Goal: Information Seeking & Learning: Learn about a topic

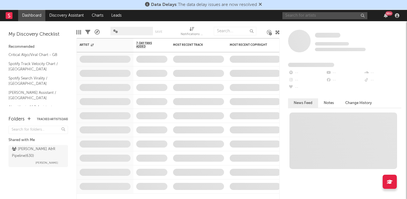
click at [320, 15] on input "text" at bounding box center [324, 15] width 85 height 7
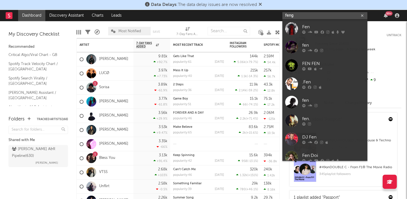
click at [333, 17] on input "feng" at bounding box center [324, 15] width 85 height 7
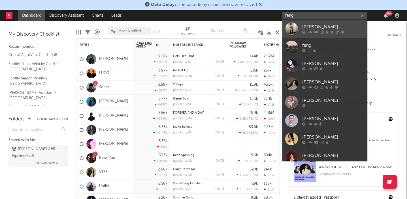
type input "feng"
click at [327, 27] on div "[PERSON_NAME]" at bounding box center [333, 26] width 62 height 7
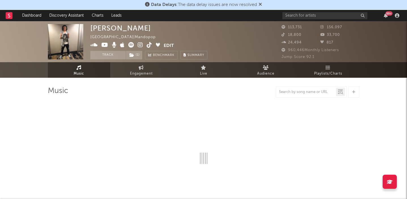
select select "6m"
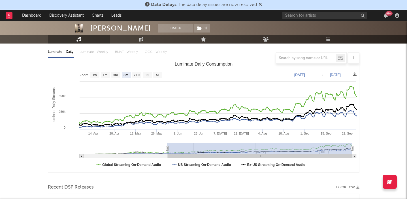
scroll to position [61, 0]
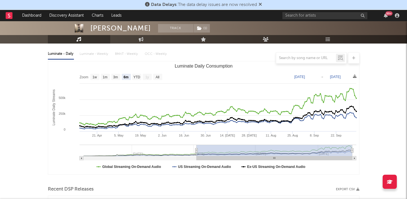
type input "[DATE]"
select select "3m"
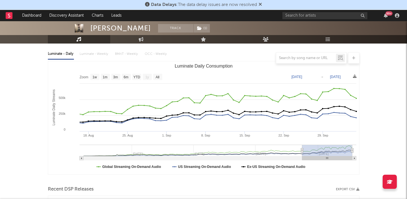
type input "[DATE]"
select select "1m"
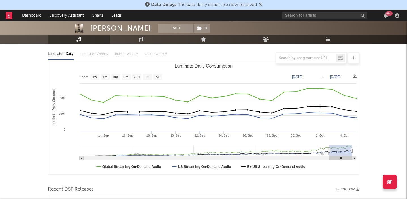
type input "[DATE]"
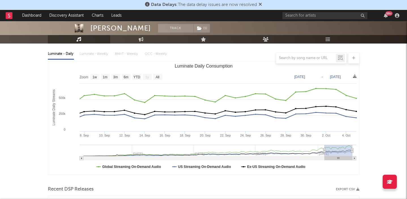
select select "1m"
type input "[DATE]"
drag, startPoint x: 166, startPoint y: 151, endPoint x: 320, endPoint y: 144, distance: 154.1
click at [320, 144] on icon "Created with Highcharts 10.3.3 Luminate Daily Streams Luminate Daily Consumptio…" at bounding box center [203, 117] width 311 height 113
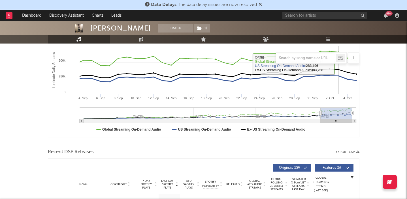
scroll to position [105, 0]
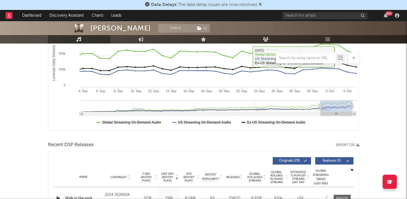
select select "1m"
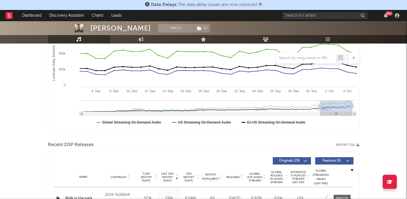
type input "[DATE]"
select select "3m"
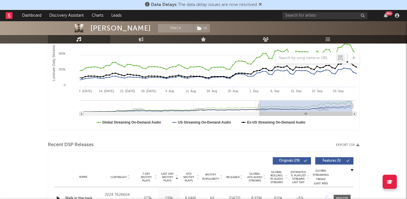
type input "[DATE]"
drag, startPoint x: 321, startPoint y: 105, endPoint x: 256, endPoint y: 106, distance: 64.5
click at [258, 106] on icon "Luminate Daily Consumption" at bounding box center [259, 106] width 2 height 4
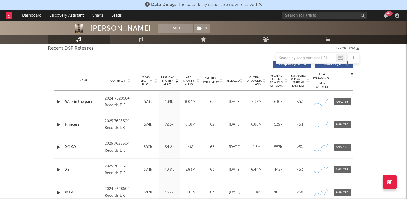
scroll to position [203, 0]
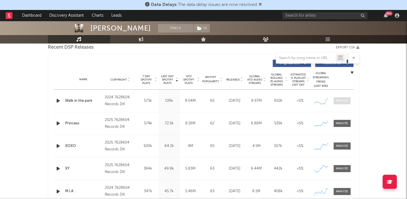
click at [340, 102] on div at bounding box center [342, 101] width 12 height 4
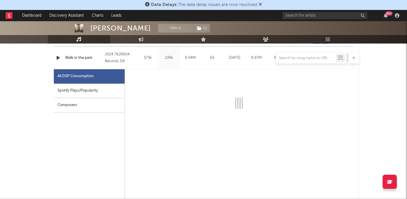
scroll to position [252, 0]
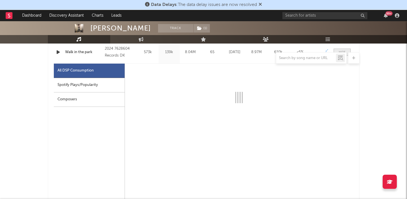
select select "6m"
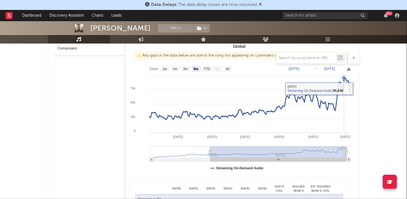
scroll to position [303, 0]
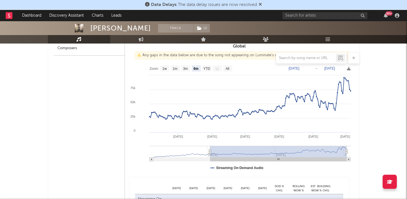
type input "[DATE]"
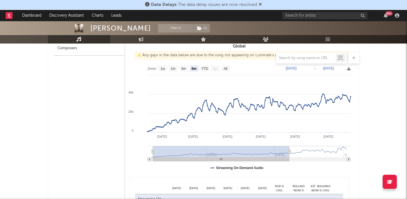
drag, startPoint x: 208, startPoint y: 151, endPoint x: 236, endPoint y: 151, distance: 27.5
click at [237, 151] on g at bounding box center [248, 154] width 203 height 16
type input "[DATE]"
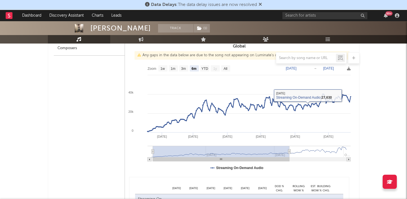
type input "[DATE]"
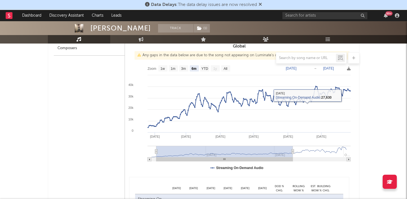
type input "[DATE]"
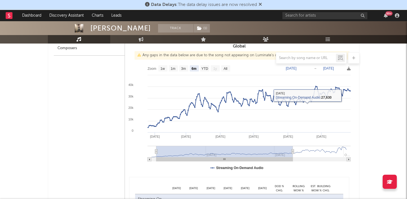
type input "[DATE]"
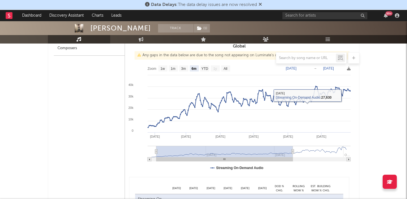
type input "[DATE]"
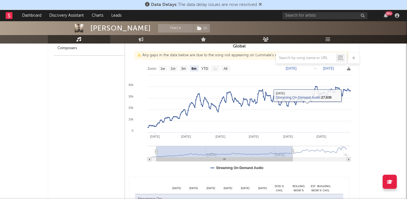
type input "[DATE]"
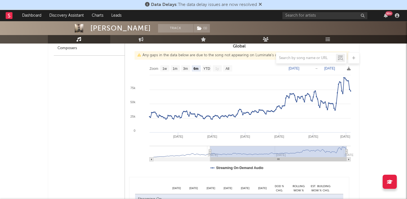
drag, startPoint x: 224, startPoint y: 155, endPoint x: 327, endPoint y: 153, distance: 102.5
click at [327, 153] on rect at bounding box center [278, 151] width 136 height 11
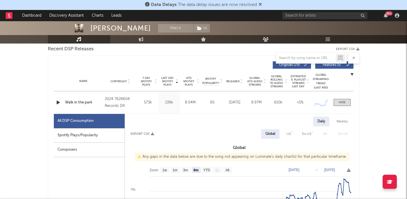
scroll to position [179, 0]
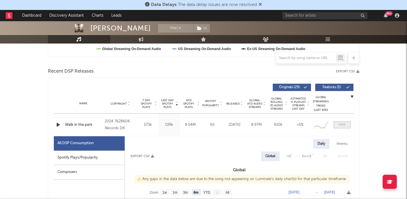
click at [344, 127] on span at bounding box center [341, 124] width 17 height 7
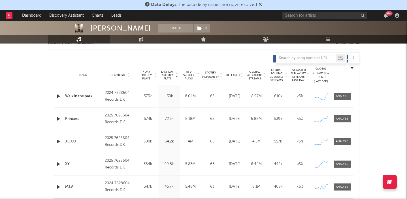
scroll to position [208, 0]
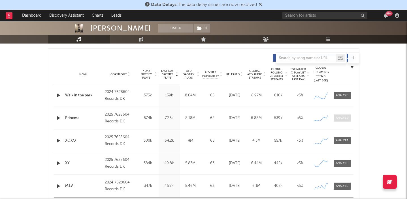
click at [342, 117] on div at bounding box center [342, 118] width 12 height 4
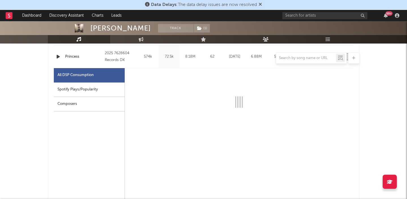
select select "6m"
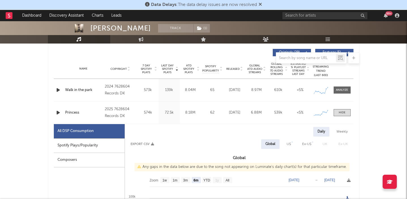
scroll to position [211, 0]
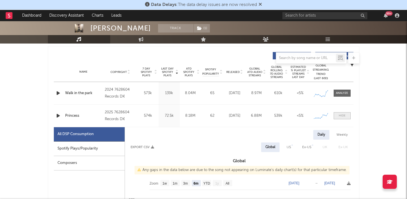
click at [347, 115] on span at bounding box center [341, 115] width 17 height 7
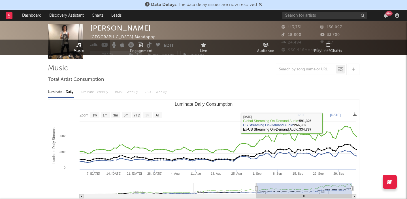
scroll to position [0, 0]
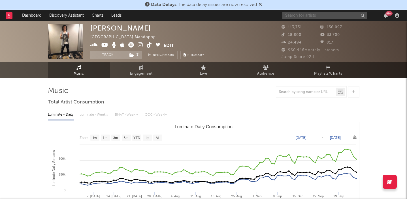
click at [314, 15] on input "text" at bounding box center [324, 15] width 85 height 7
click at [315, 17] on input "fakemink" at bounding box center [324, 15] width 85 height 7
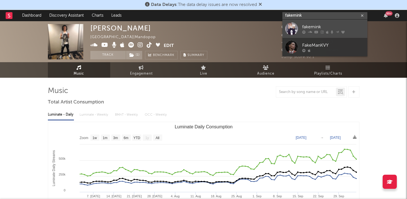
type input "fakemink"
click at [309, 27] on div "fakemink" at bounding box center [333, 26] width 62 height 7
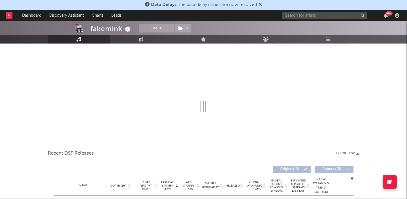
select select "6m"
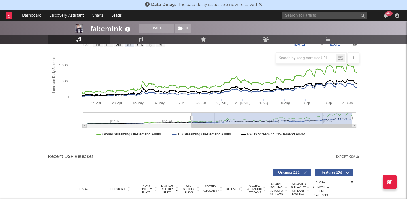
scroll to position [80, 0]
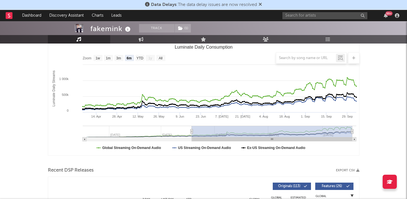
drag, startPoint x: 193, startPoint y: 131, endPoint x: 295, endPoint y: 126, distance: 102.0
click at [295, 126] on g "Luminate Daily Consumption" at bounding box center [219, 134] width 273 height 16
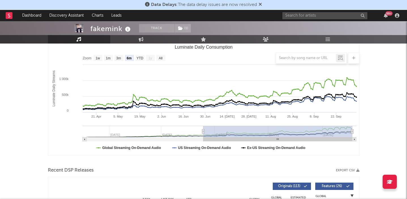
type input "[DATE]"
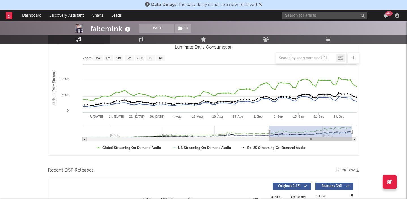
select select "3m"
drag, startPoint x: 190, startPoint y: 131, endPoint x: 276, endPoint y: 133, distance: 85.8
click at [270, 133] on icon "Luminate Daily Consumption" at bounding box center [269, 132] width 2 height 4
type input "[DATE]"
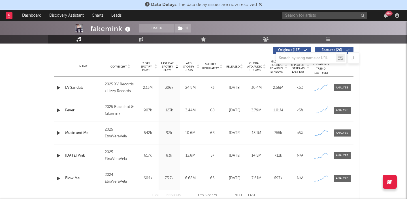
scroll to position [223, 0]
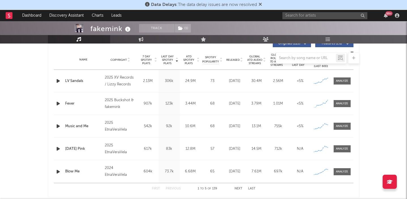
click at [146, 63] on div at bounding box center [203, 57] width 311 height 11
click at [150, 60] on div at bounding box center [203, 57] width 311 height 11
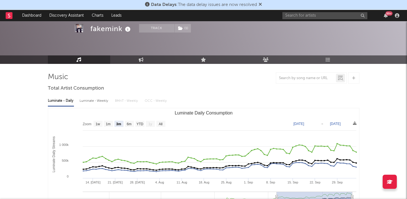
scroll to position [0, 0]
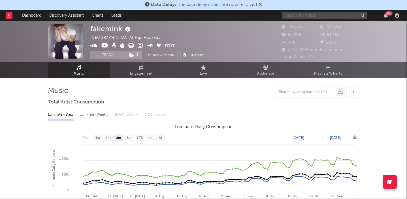
click at [306, 14] on input "text" at bounding box center [324, 15] width 85 height 7
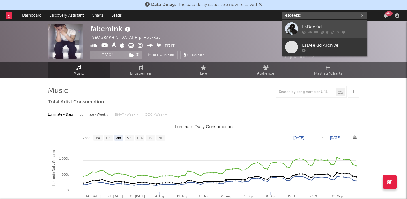
type input "esdeekid"
click at [320, 25] on div "EsDeeKid" at bounding box center [333, 26] width 62 height 7
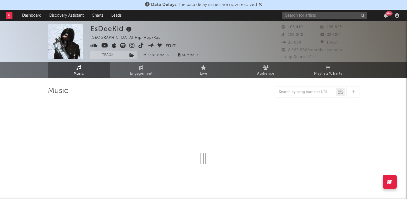
select select "6m"
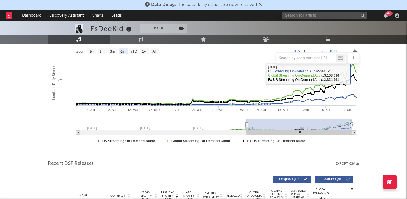
scroll to position [97, 0]
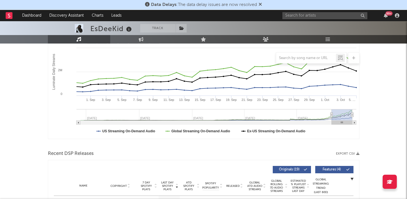
drag, startPoint x: 246, startPoint y: 113, endPoint x: 344, endPoint y: 118, distance: 97.8
click at [344, 118] on g "Luminate Daily Consumption" at bounding box center [216, 117] width 280 height 16
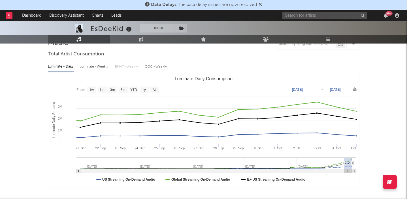
scroll to position [56, 0]
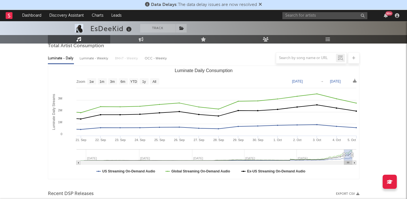
type input "[DATE]"
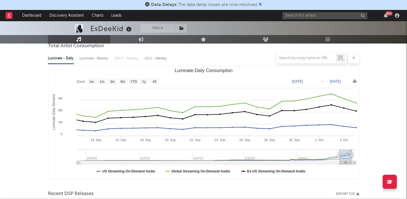
select select "1m"
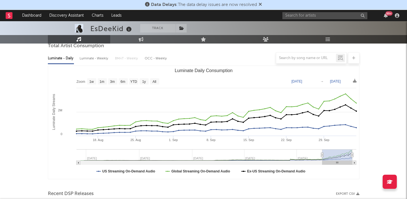
type input "[DATE]"
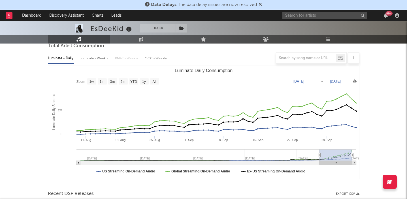
drag, startPoint x: 344, startPoint y: 155, endPoint x: 319, endPoint y: 152, distance: 25.7
click at [319, 152] on g "Luminate Daily Consumption" at bounding box center [216, 157] width 280 height 16
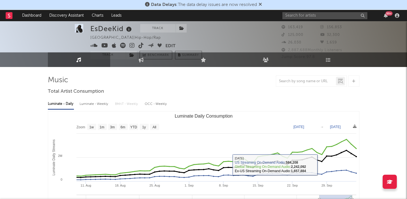
scroll to position [0, 0]
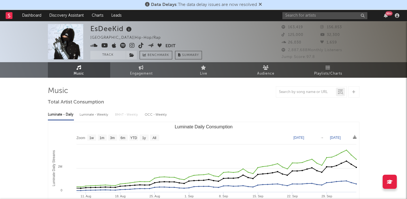
click at [132, 45] on icon at bounding box center [131, 46] width 5 height 6
click at [386, 16] on icon "button" at bounding box center [385, 15] width 4 height 5
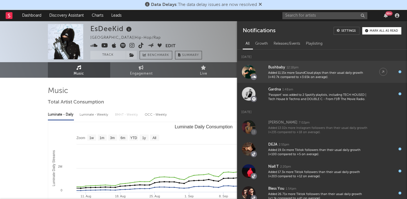
click at [331, 74] on div "Added 11.15x more SoundCloud plays than their usual daily growth (+40.7k compar…" at bounding box center [318, 75] width 100 height 9
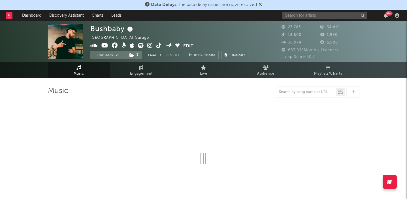
click at [194, 104] on div at bounding box center [203, 131] width 311 height 67
select select "6m"
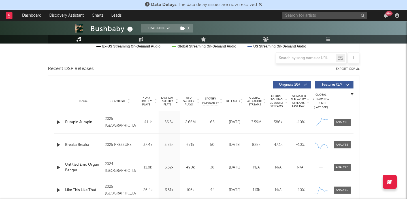
scroll to position [184, 0]
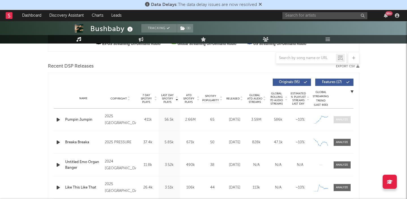
click at [344, 117] on span at bounding box center [341, 119] width 17 height 7
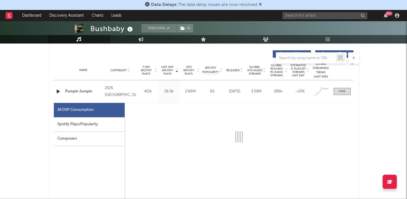
select select "1w"
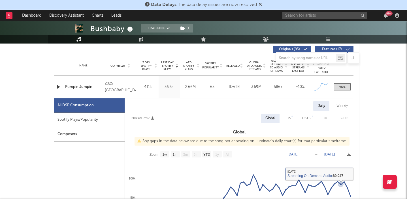
scroll to position [195, 0]
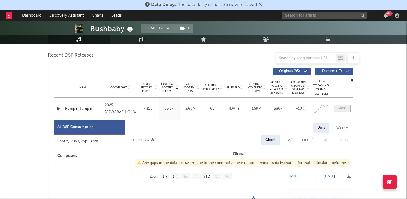
click at [340, 110] on div at bounding box center [341, 109] width 7 height 4
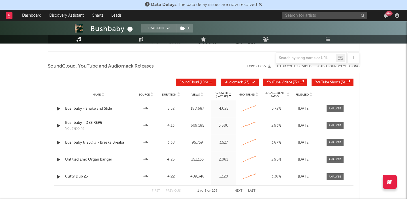
scroll to position [636, 0]
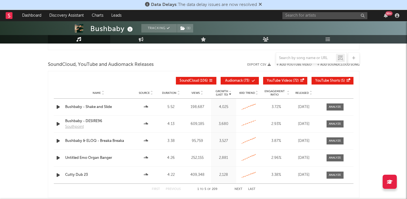
click at [221, 98] on div "Name Source Duration Views Growth (Last 7d) 60D Trend Engagement Ratio Released" at bounding box center [203, 92] width 299 height 11
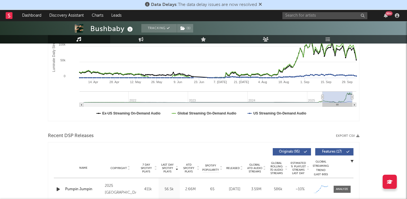
scroll to position [0, 0]
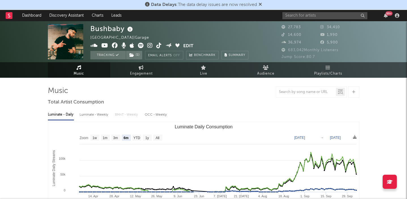
click at [387, 14] on div "99 +" at bounding box center [388, 13] width 7 height 4
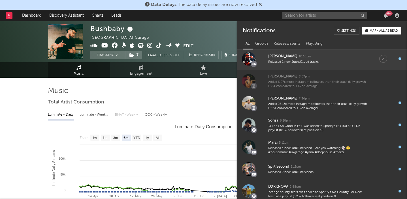
scroll to position [190, 0]
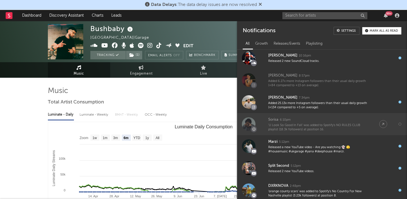
click at [334, 119] on div "Sorisa 6:10pm" at bounding box center [318, 120] width 100 height 7
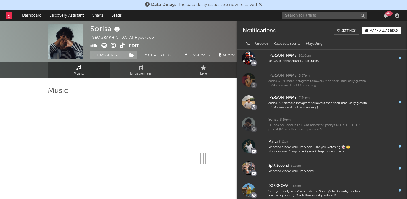
click at [181, 108] on div at bounding box center [203, 131] width 311 height 67
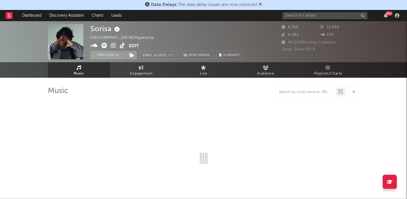
select select "1w"
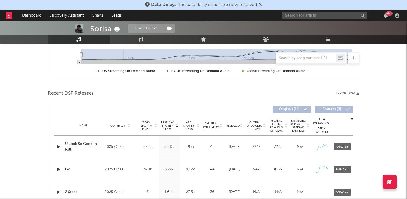
scroll to position [159, 0]
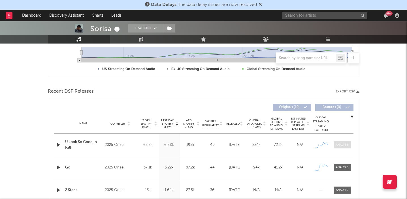
click at [349, 147] on span at bounding box center [341, 144] width 17 height 7
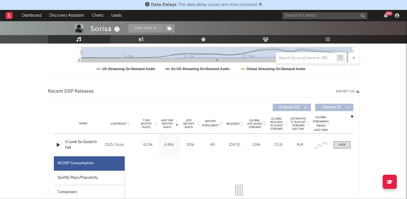
select select "1w"
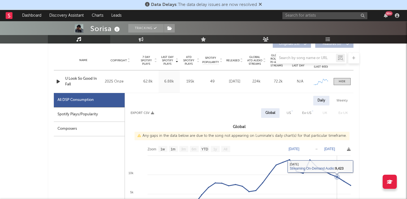
scroll to position [173, 0]
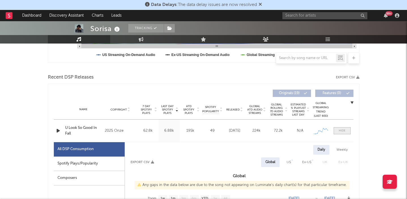
click at [345, 130] on span at bounding box center [341, 130] width 17 height 7
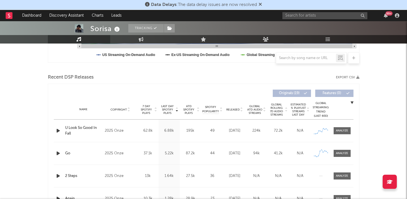
click at [385, 18] on div "99 +" at bounding box center [341, 15] width 119 height 11
click at [387, 14] on div "99 +" at bounding box center [388, 13] width 7 height 4
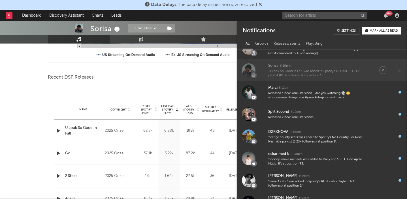
scroll to position [244, 0]
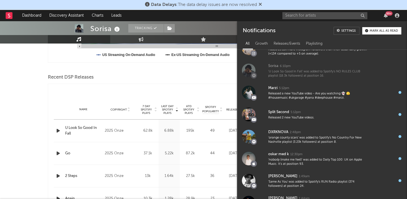
click at [72, 68] on div at bounding box center [203, 68] width 311 height 8
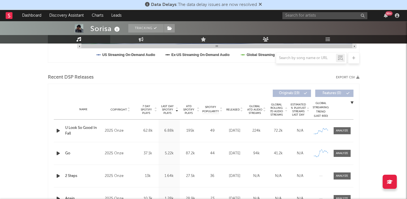
click at [388, 15] on div "99 +" at bounding box center [388, 13] width 7 height 4
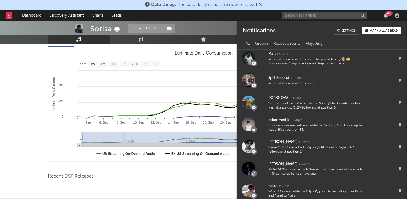
scroll to position [51, 0]
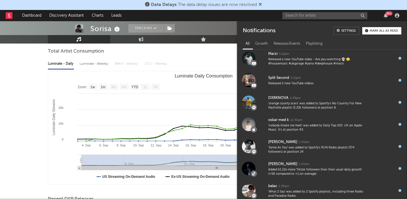
click at [381, 32] on div "Mark all as read" at bounding box center [383, 30] width 28 height 3
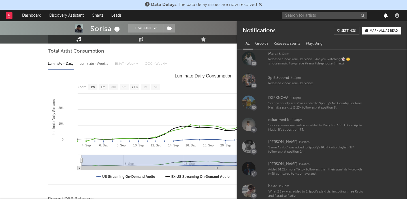
click at [385, 15] on icon "button" at bounding box center [385, 15] width 4 height 5
